Goal: Check status: Check status

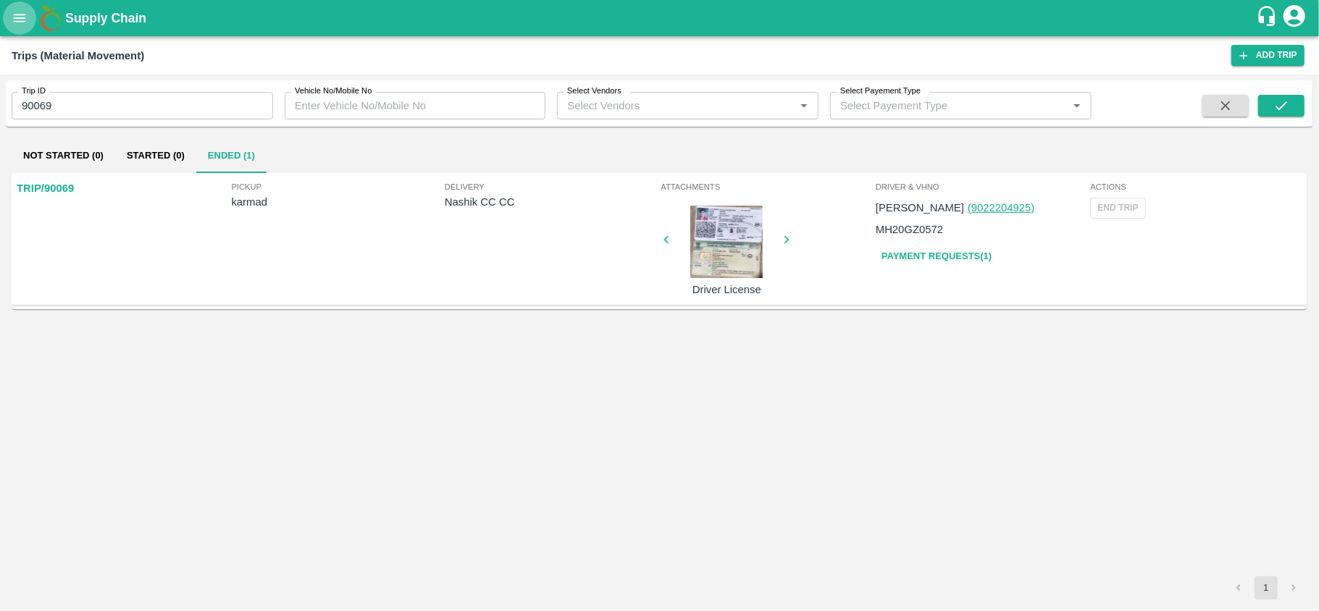
click at [18, 28] on button "open drawer" at bounding box center [19, 17] width 33 height 33
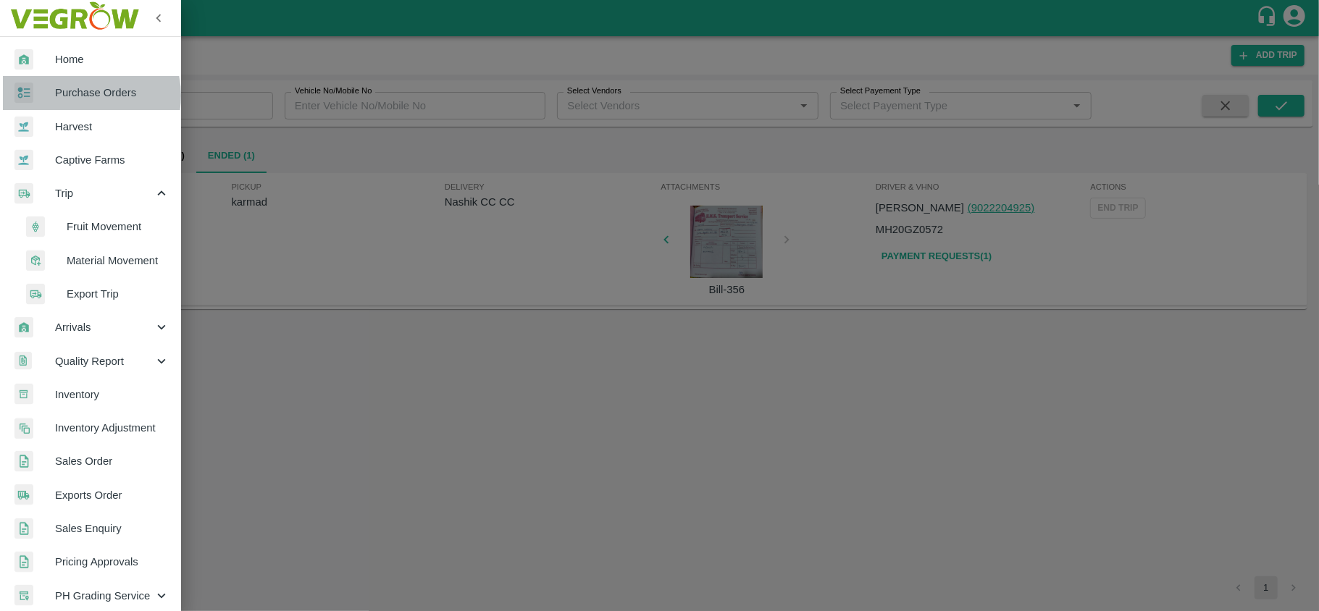
click at [82, 96] on span "Purchase Orders" at bounding box center [112, 93] width 114 height 16
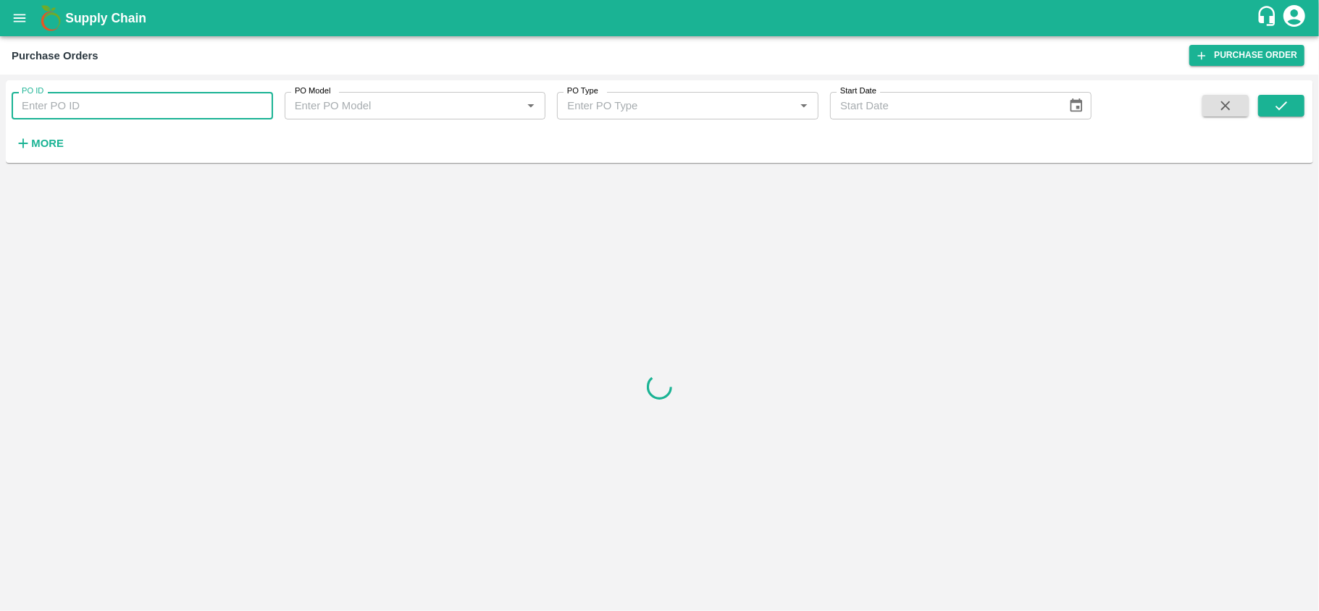
click at [114, 97] on input "PO ID" at bounding box center [142, 106] width 261 height 28
paste input "180470"
type input "180470"
click at [1287, 107] on icon "submit" at bounding box center [1281, 106] width 16 height 16
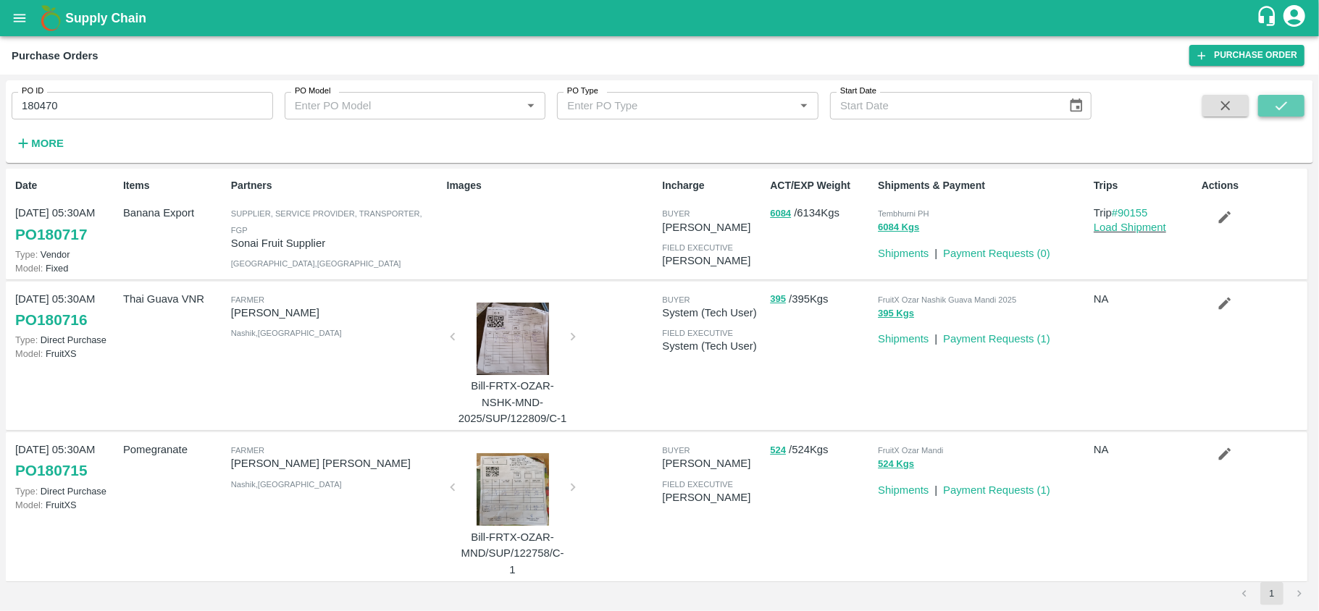
click at [1283, 103] on icon "submit" at bounding box center [1281, 106] width 16 height 16
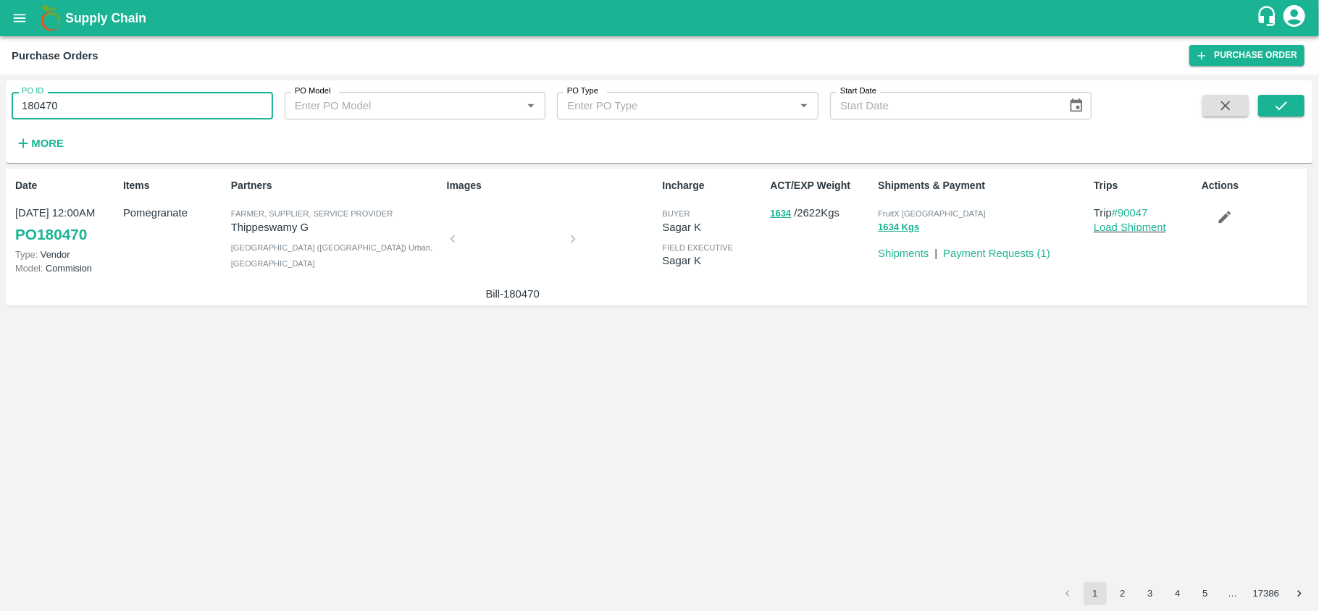
click at [181, 116] on input "180470" at bounding box center [142, 106] width 261 height 28
paste input "text"
type input "180514"
click at [1287, 110] on icon "submit" at bounding box center [1281, 106] width 16 height 16
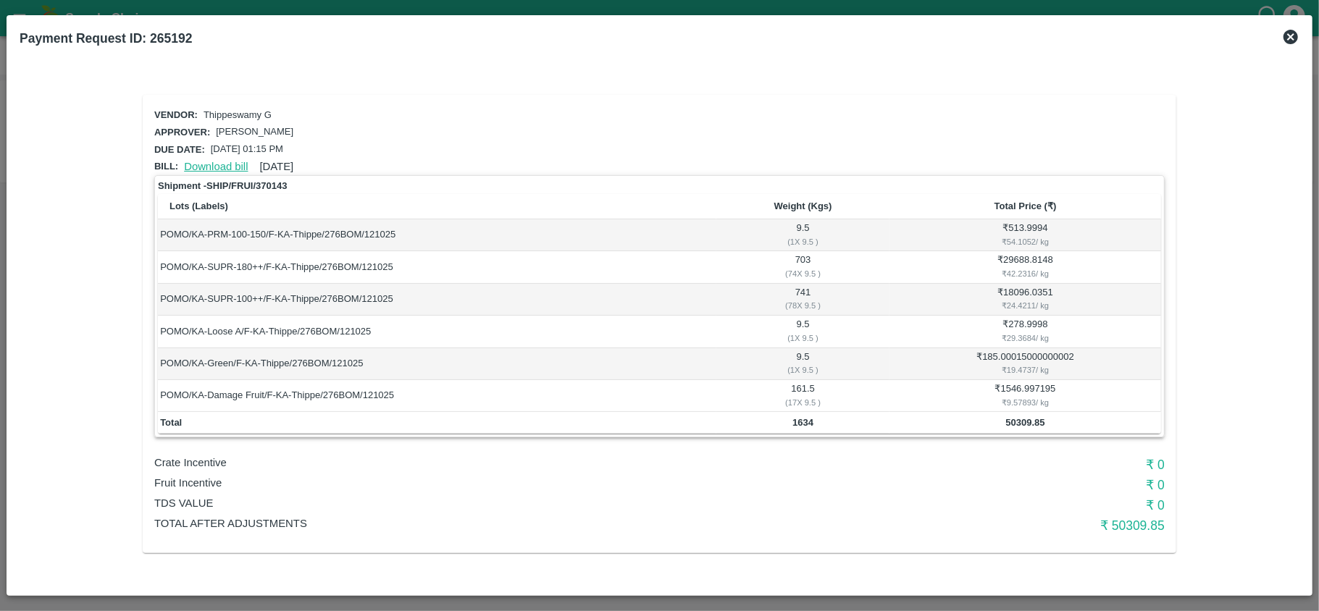
click at [201, 161] on link "Download bill" at bounding box center [216, 167] width 64 height 12
